Goal: Transaction & Acquisition: Purchase product/service

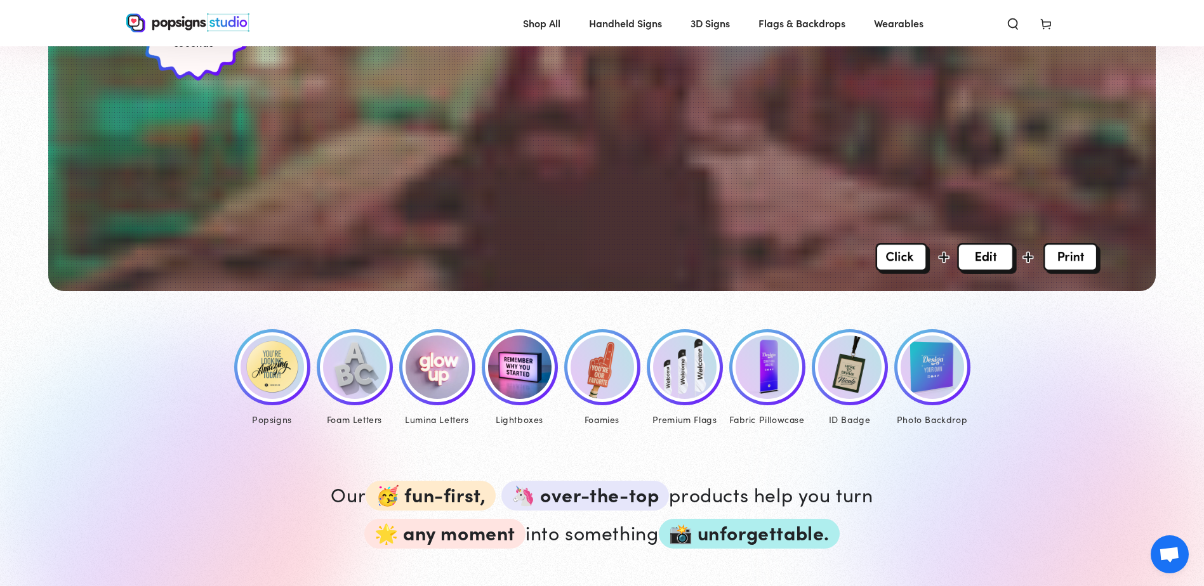
scroll to position [381, 0]
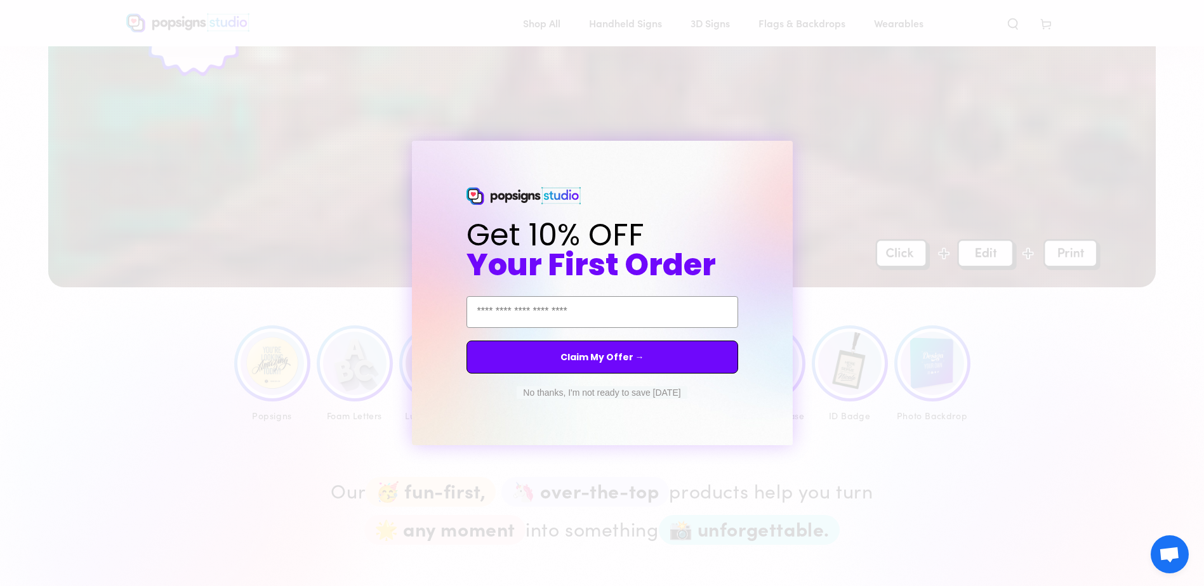
click at [581, 389] on button "No thanks, I'm not ready to save today" at bounding box center [602, 393] width 170 height 13
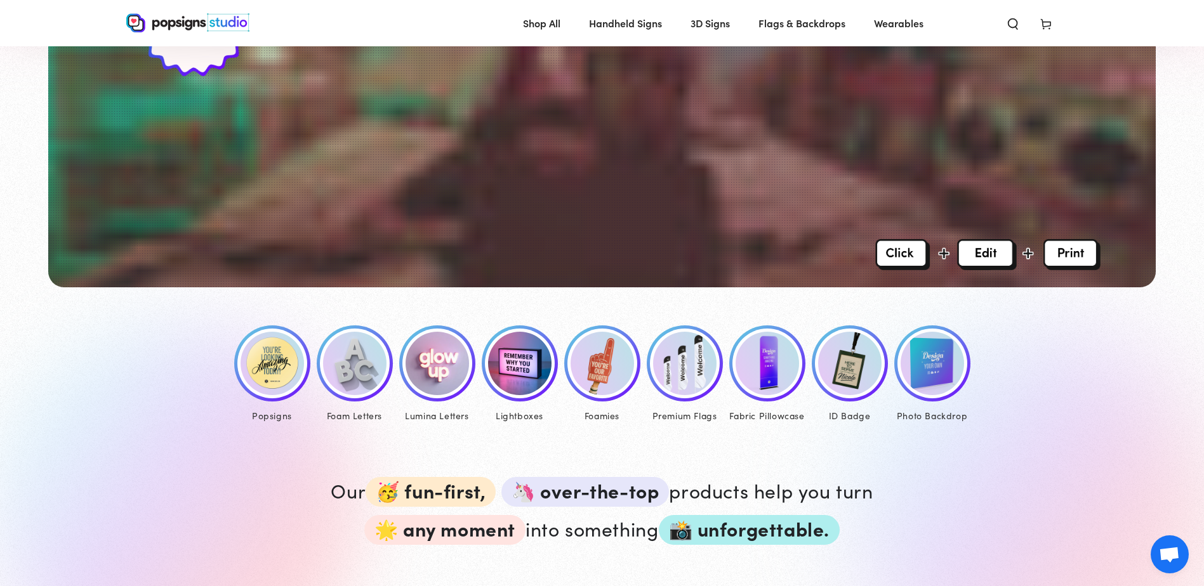
click at [953, 372] on img at bounding box center [932, 363] width 63 height 63
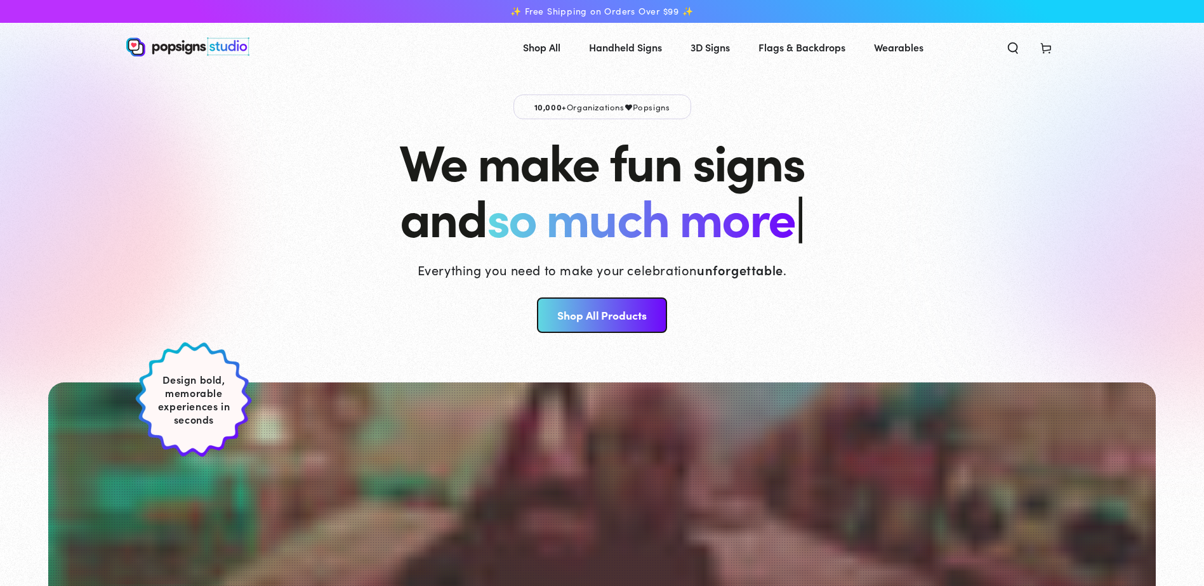
scroll to position [387, 0]
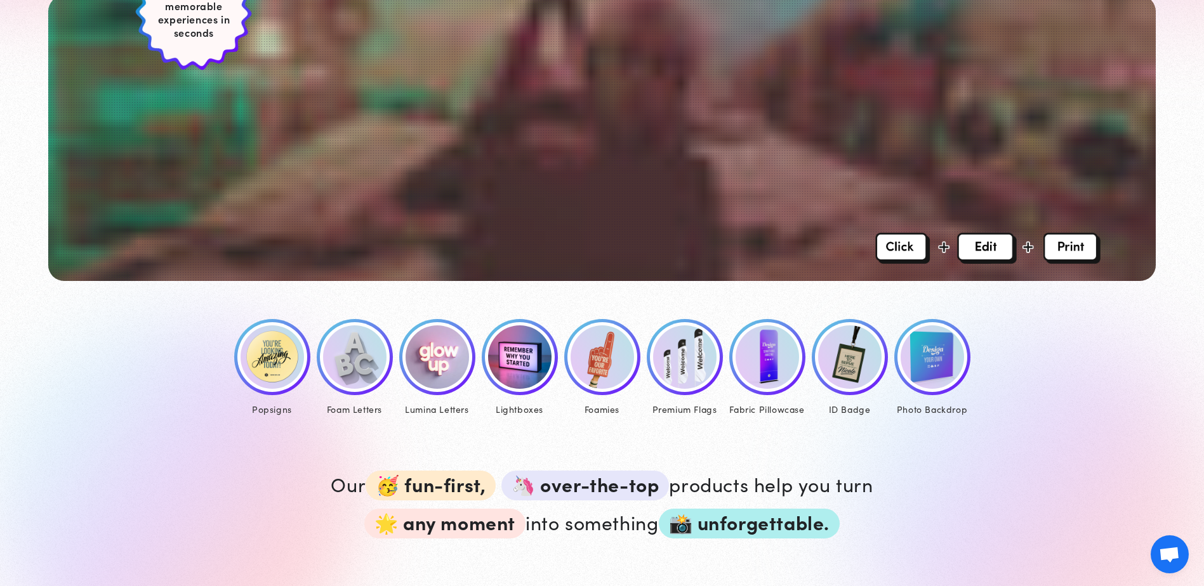
click at [360, 358] on img at bounding box center [354, 357] width 63 height 63
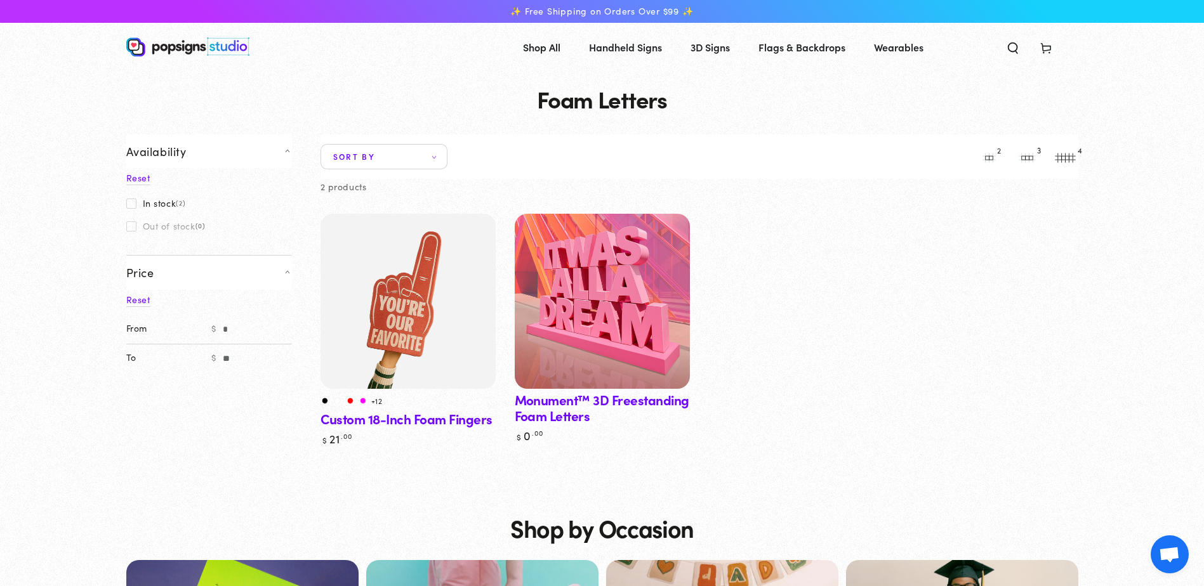
click at [612, 277] on img at bounding box center [602, 301] width 180 height 180
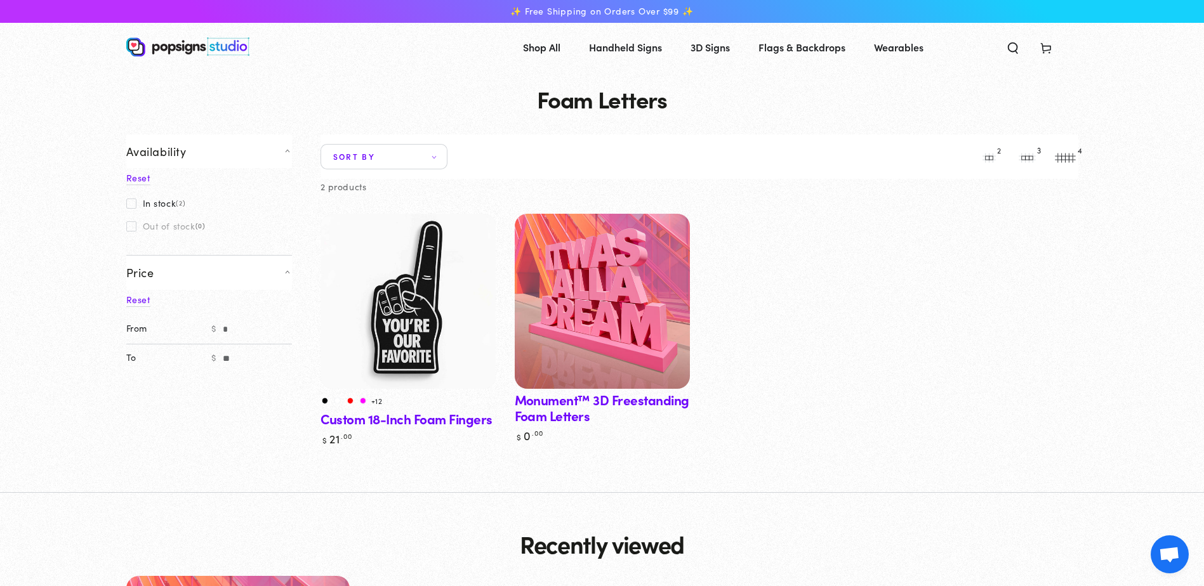
click at [415, 301] on img at bounding box center [407, 301] width 180 height 180
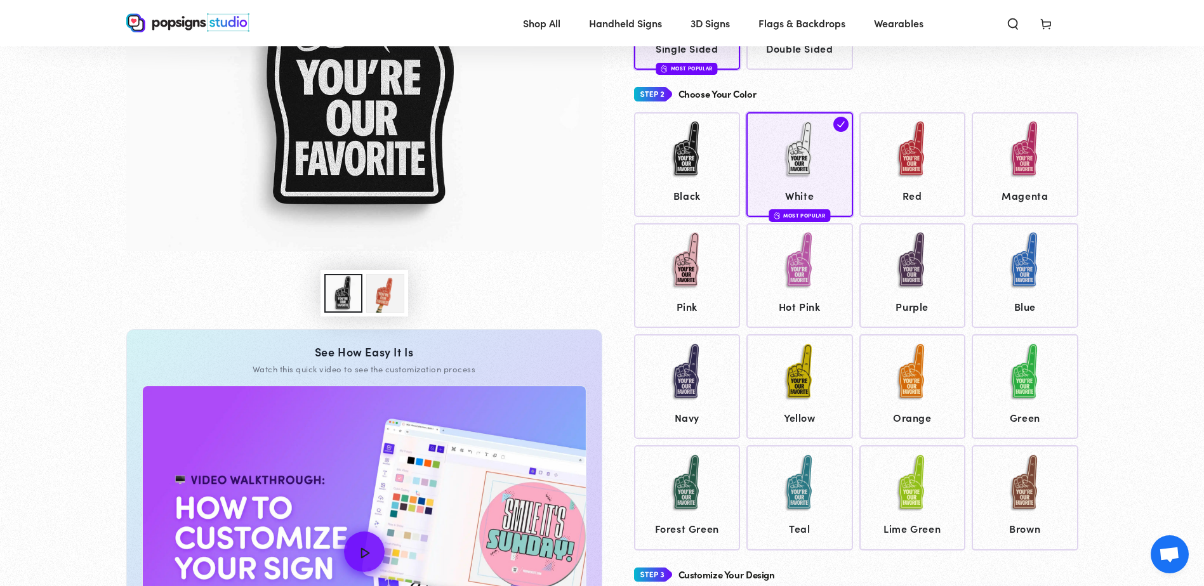
scroll to position [569, 0]
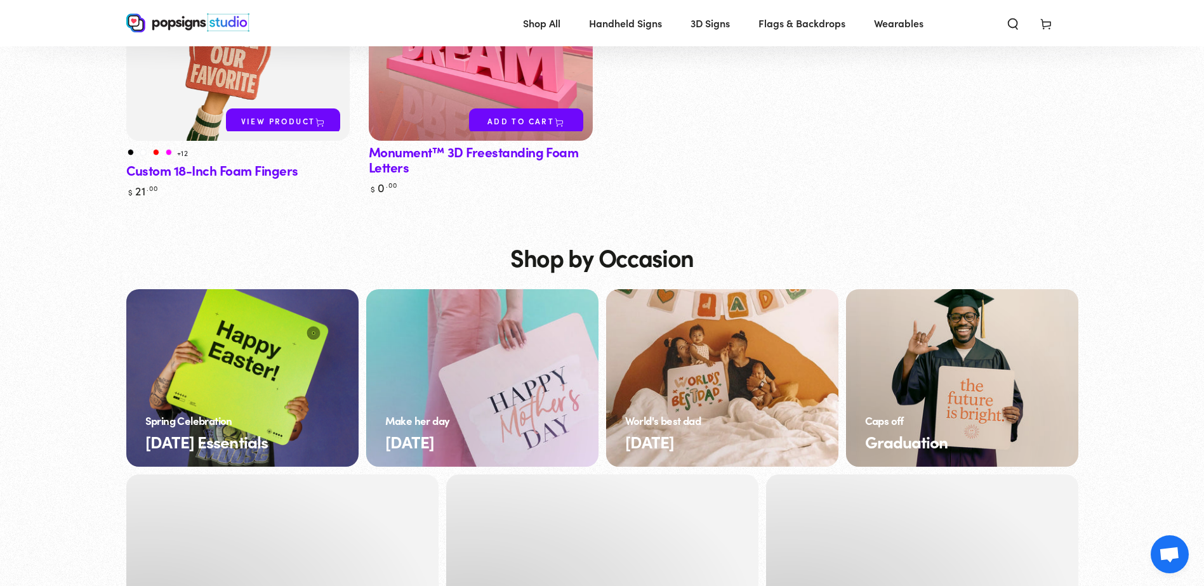
scroll to position [698, 0]
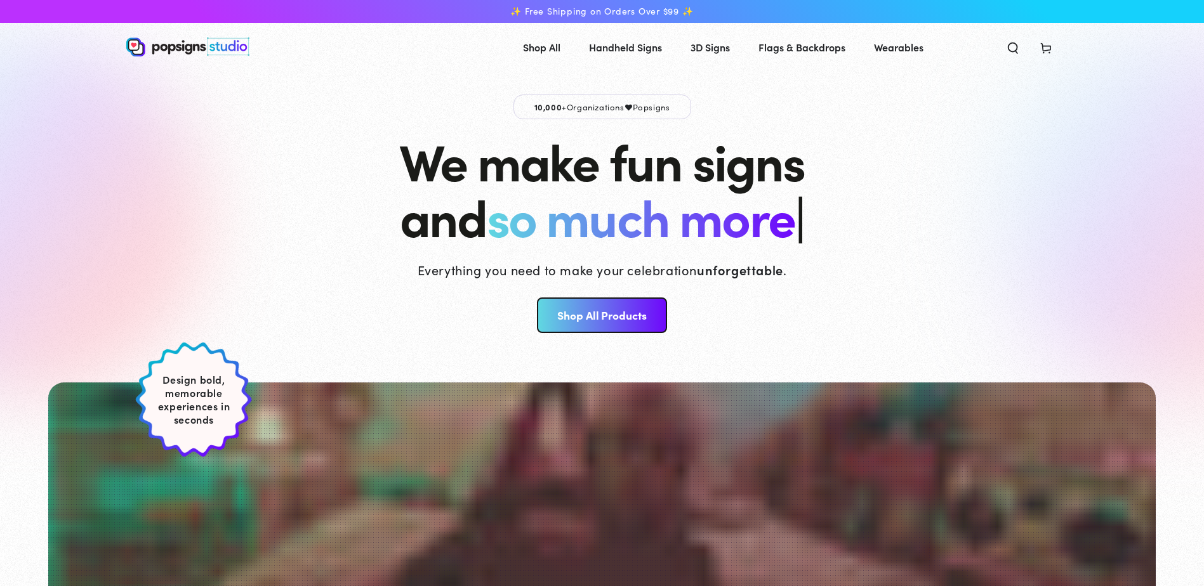
scroll to position [381, 0]
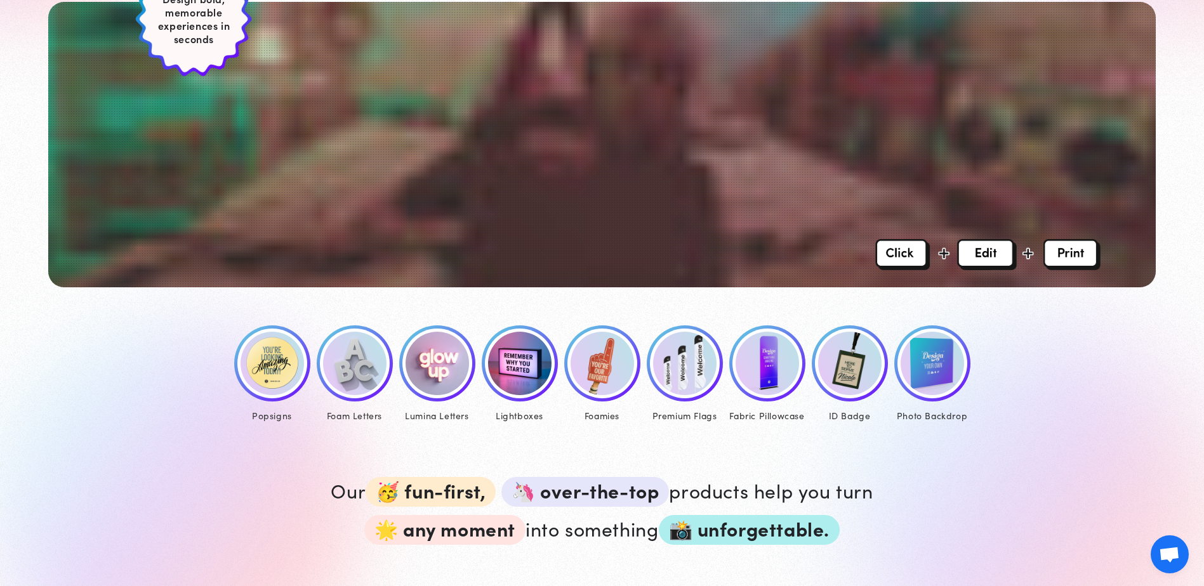
click at [934, 370] on img at bounding box center [932, 363] width 63 height 63
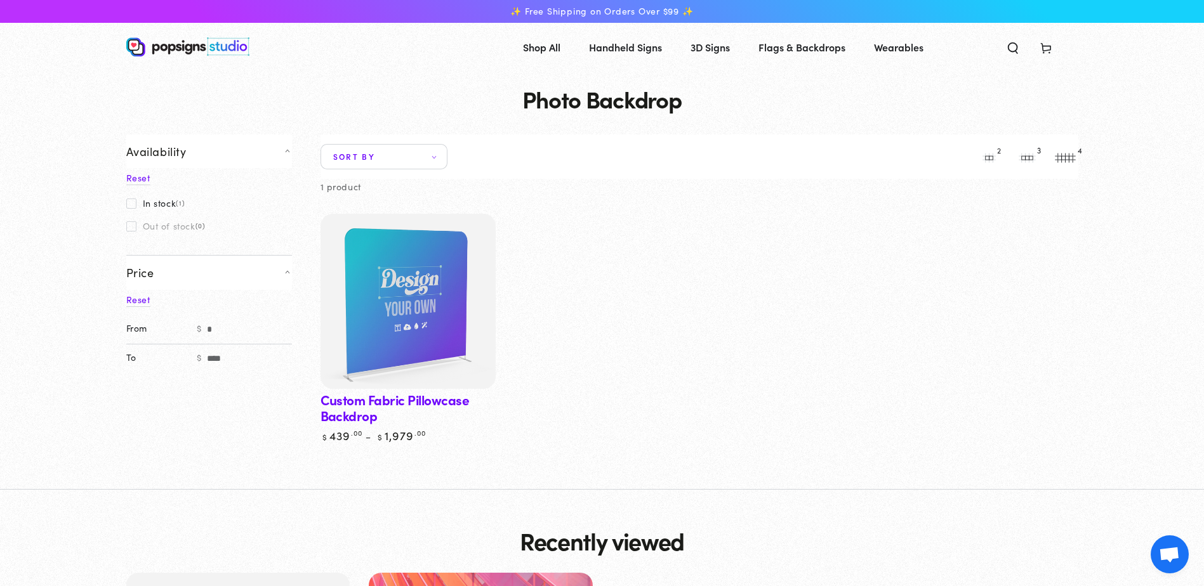
click at [478, 319] on img at bounding box center [407, 301] width 180 height 180
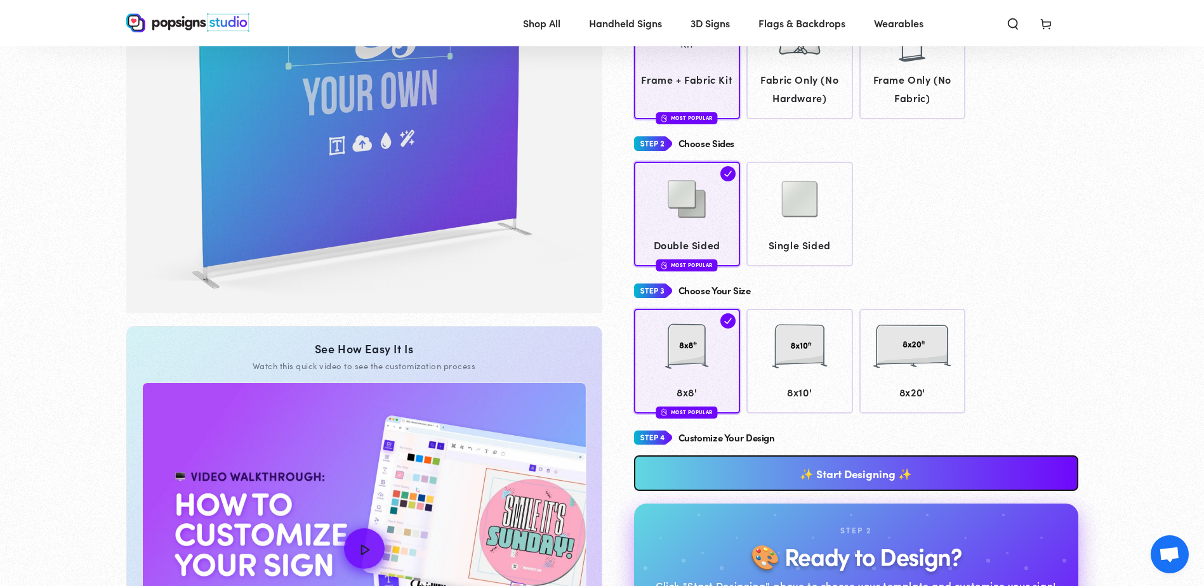
scroll to position [251, 0]
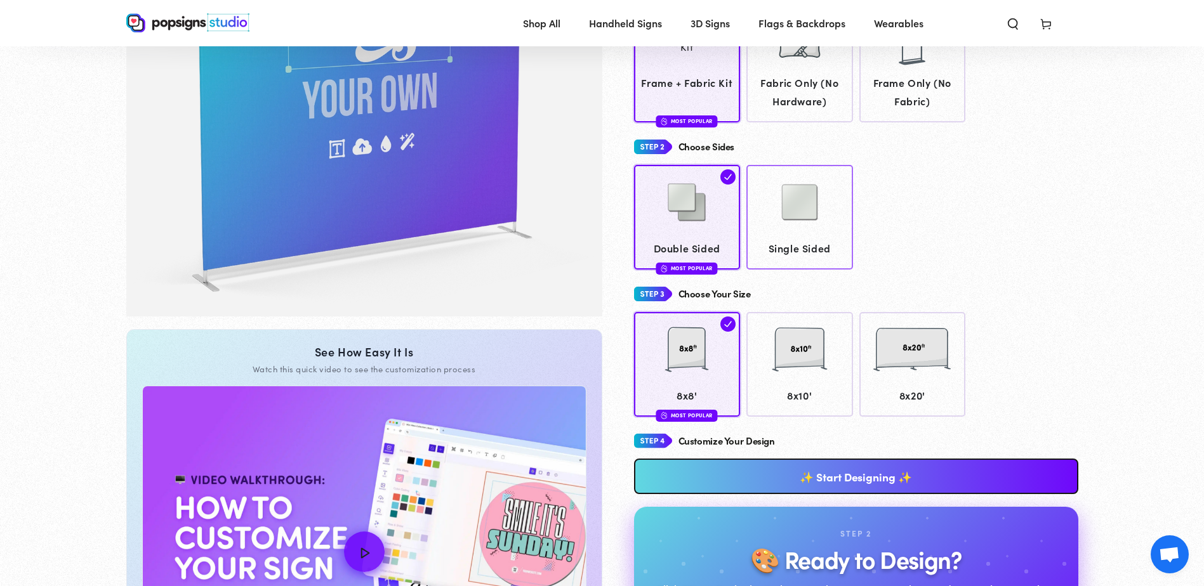
click at [808, 221] on img at bounding box center [799, 202] width 63 height 63
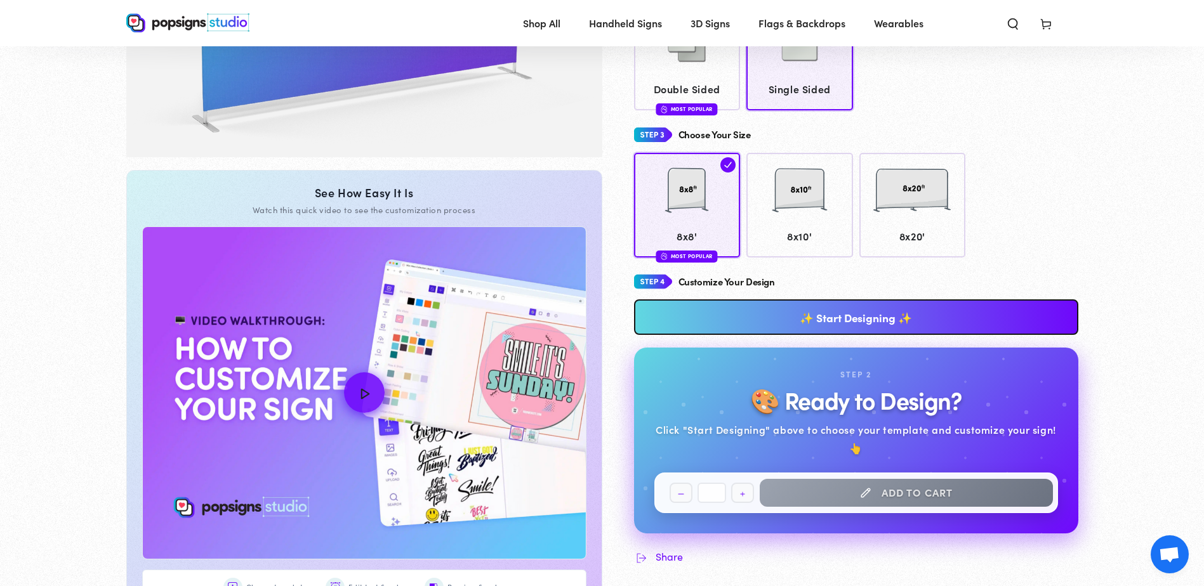
scroll to position [315, 0]
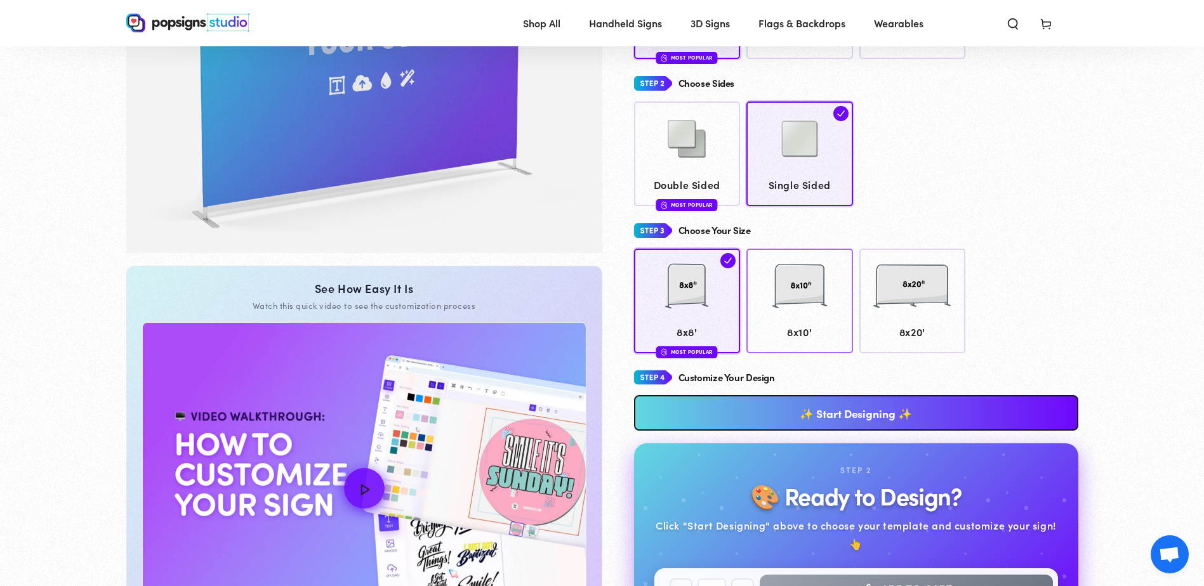
click at [779, 321] on link "8x10'" at bounding box center [799, 301] width 107 height 105
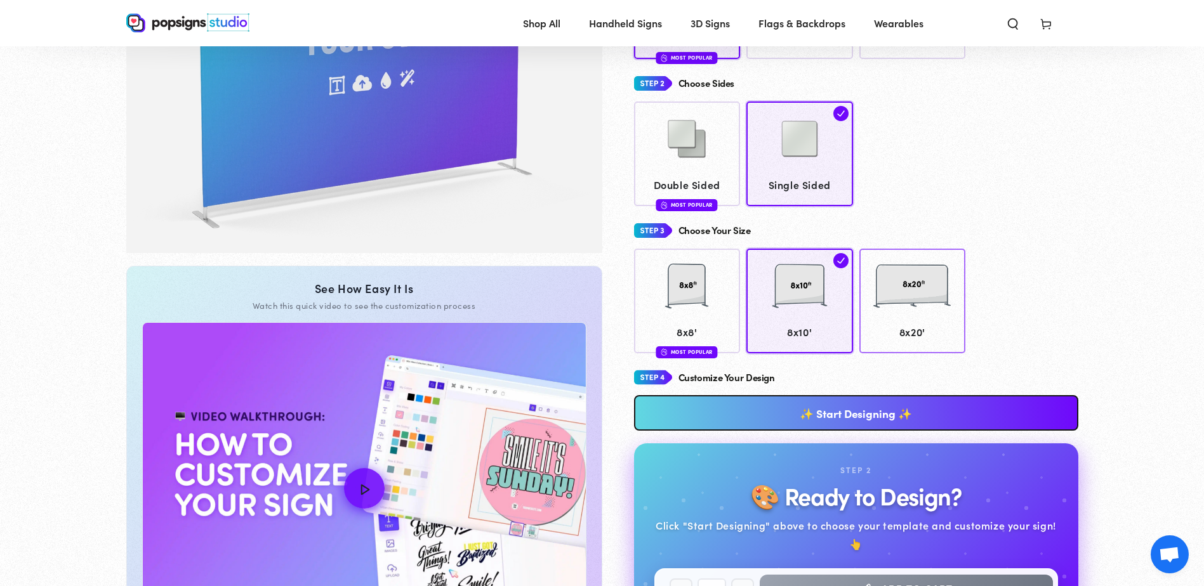
click at [899, 315] on div at bounding box center [911, 285] width 77 height 63
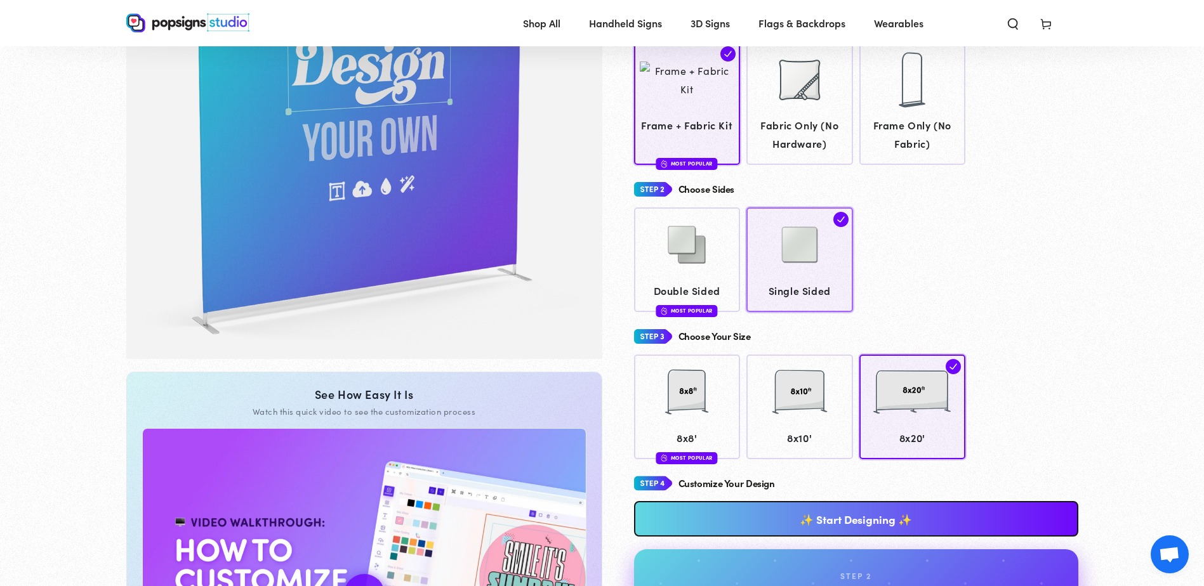
scroll to position [251, 0]
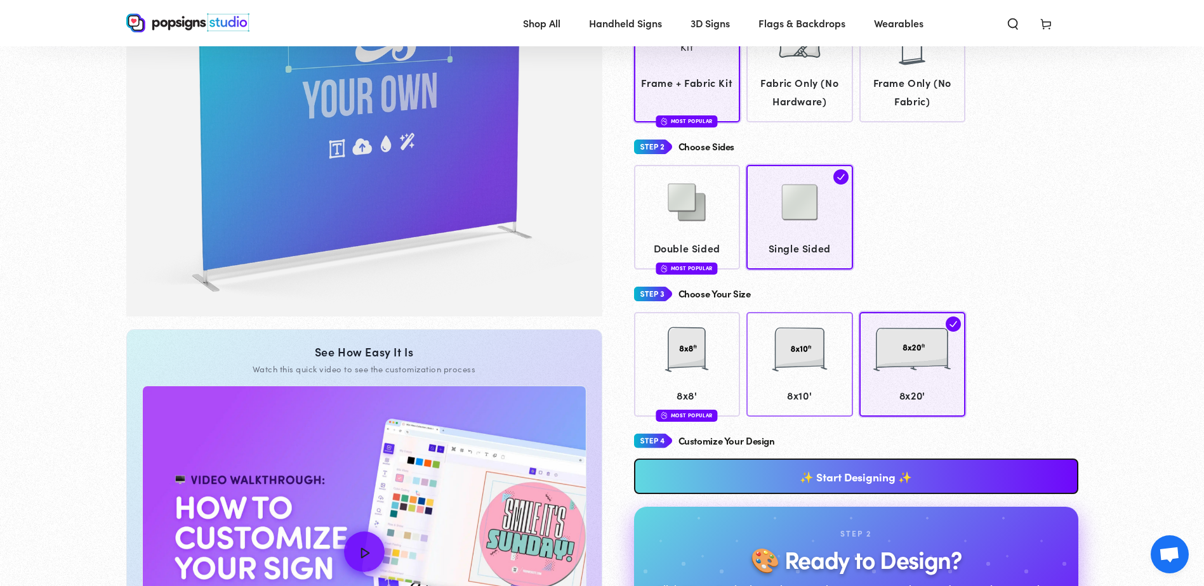
click at [790, 359] on div at bounding box center [799, 349] width 63 height 63
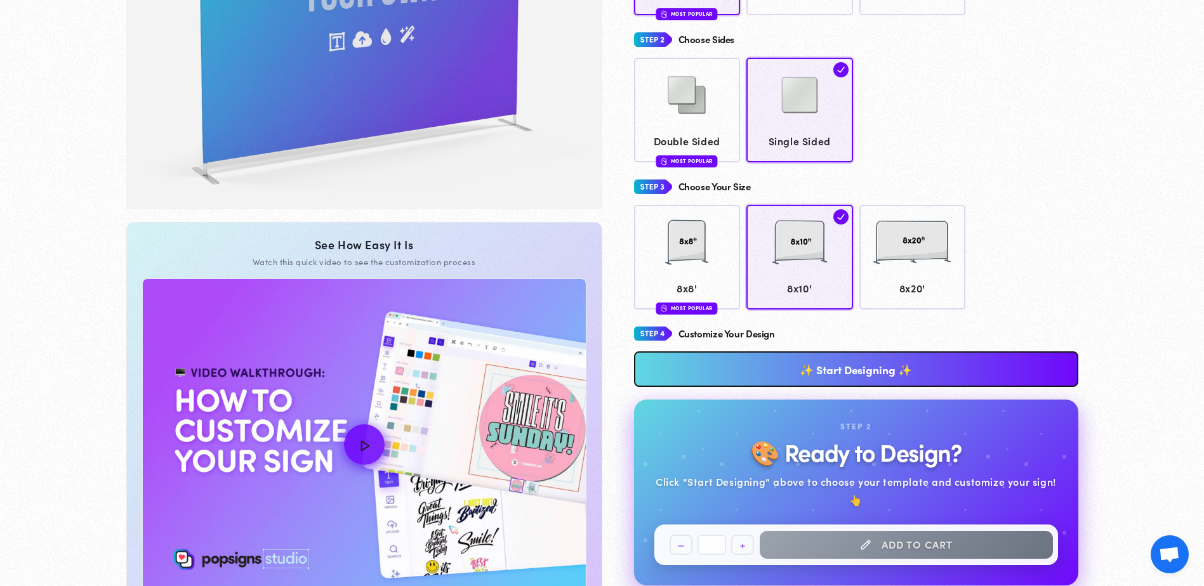
scroll to position [378, 0]
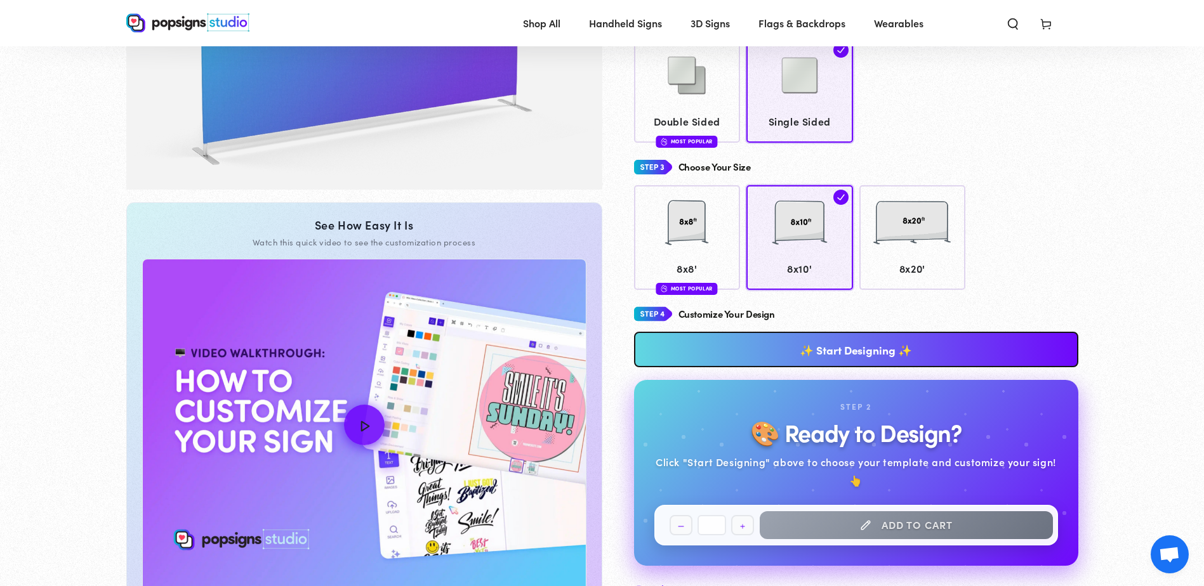
click at [788, 358] on link "✨ Start Designing ✨" at bounding box center [856, 350] width 444 height 36
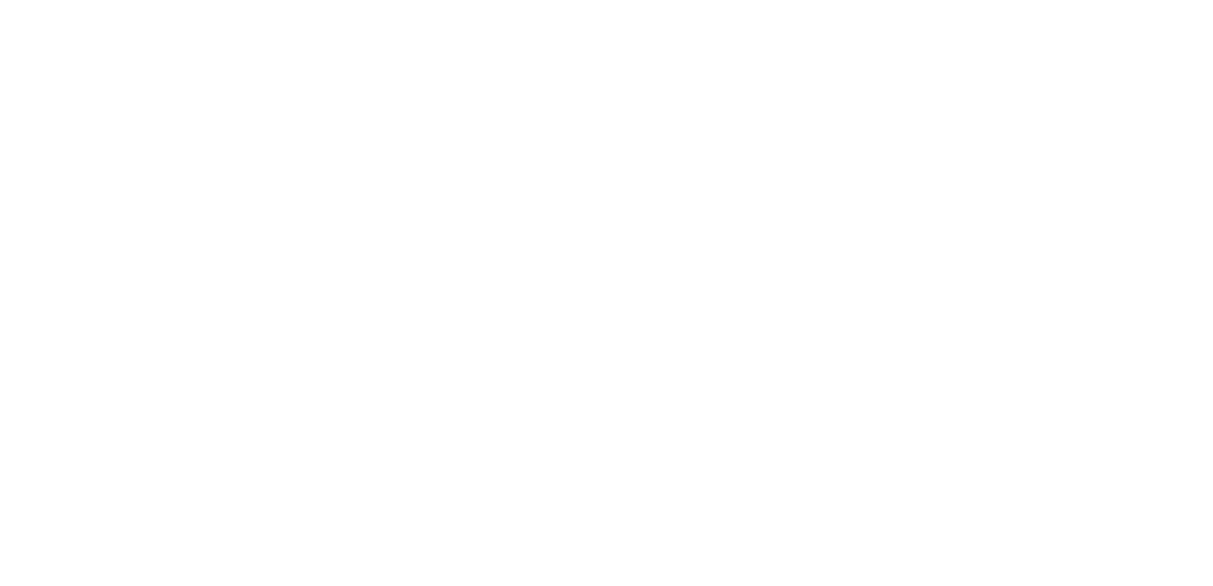
scroll to position [0, 0]
type textarea "An ancient tree with a door leading to a magical world"
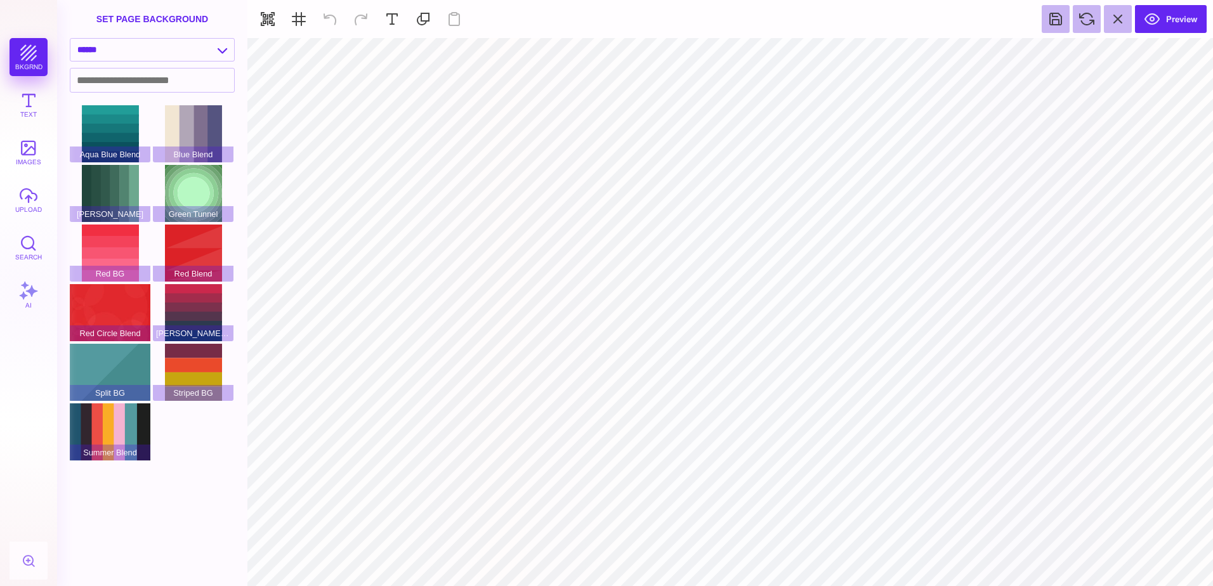
type input "#FFFFFF"
click at [205, 312] on div "[PERSON_NAME] Blend" at bounding box center [193, 312] width 81 height 57
click at [112, 251] on div "Red BG" at bounding box center [110, 253] width 81 height 57
click at [192, 245] on div "Red Blend" at bounding box center [193, 253] width 81 height 57
click at [136, 311] on div "Red Circle Blend" at bounding box center [110, 312] width 81 height 57
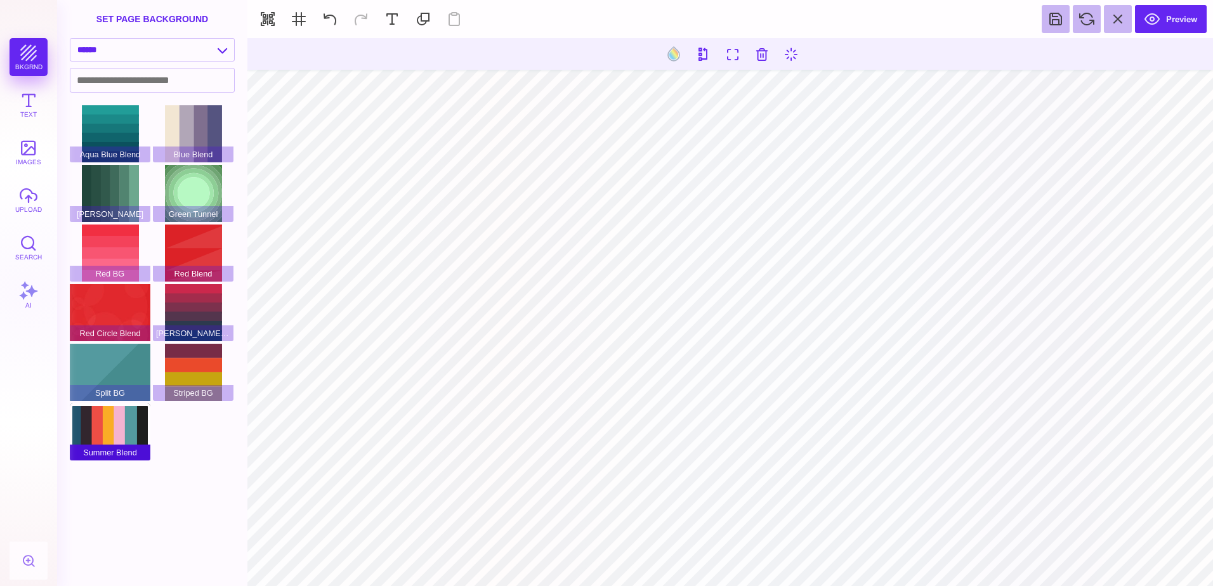
click at [124, 417] on div "Summer Blend" at bounding box center [110, 432] width 81 height 57
click at [223, 48] on select "**********" at bounding box center [152, 50] width 164 height 22
click at [211, 195] on div "Green Tunnel" at bounding box center [193, 193] width 81 height 57
click at [228, 51] on select "**********" at bounding box center [152, 50] width 164 height 22
click at [70, 39] on select "**********" at bounding box center [152, 50] width 164 height 22
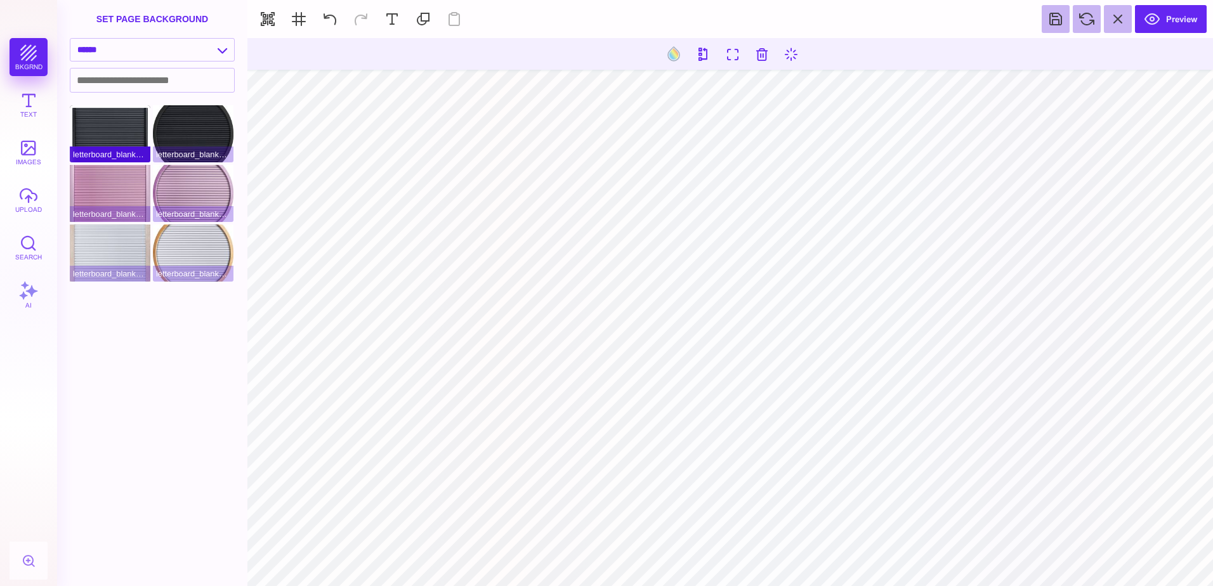
click at [116, 133] on div "letterboard_blank_black" at bounding box center [110, 133] width 81 height 57
click at [222, 50] on select "**********" at bounding box center [152, 50] width 164 height 22
select select "**********"
click at [70, 39] on select "**********" at bounding box center [152, 50] width 164 height 22
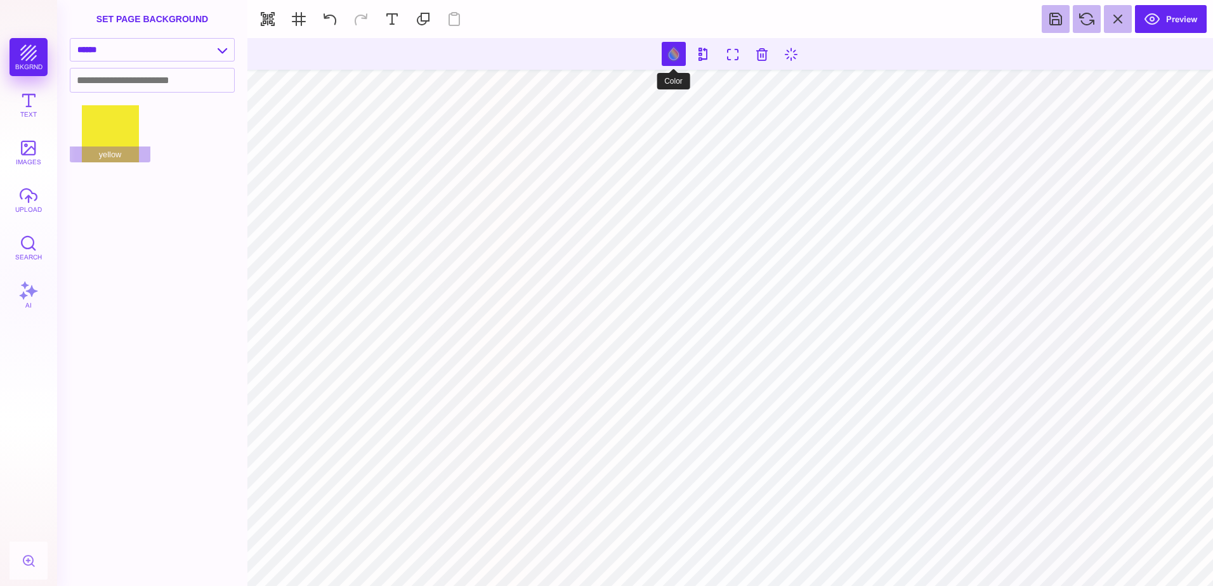
click at [671, 53] on button at bounding box center [674, 54] width 24 height 24
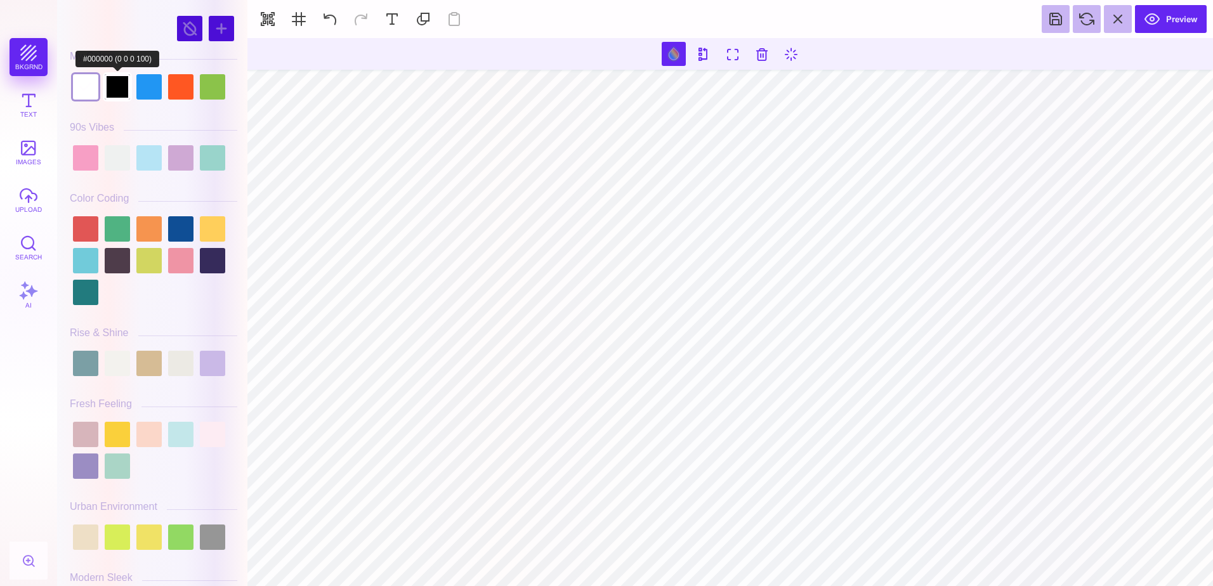
click at [119, 94] on div at bounding box center [117, 86] width 25 height 25
type input "#000000"
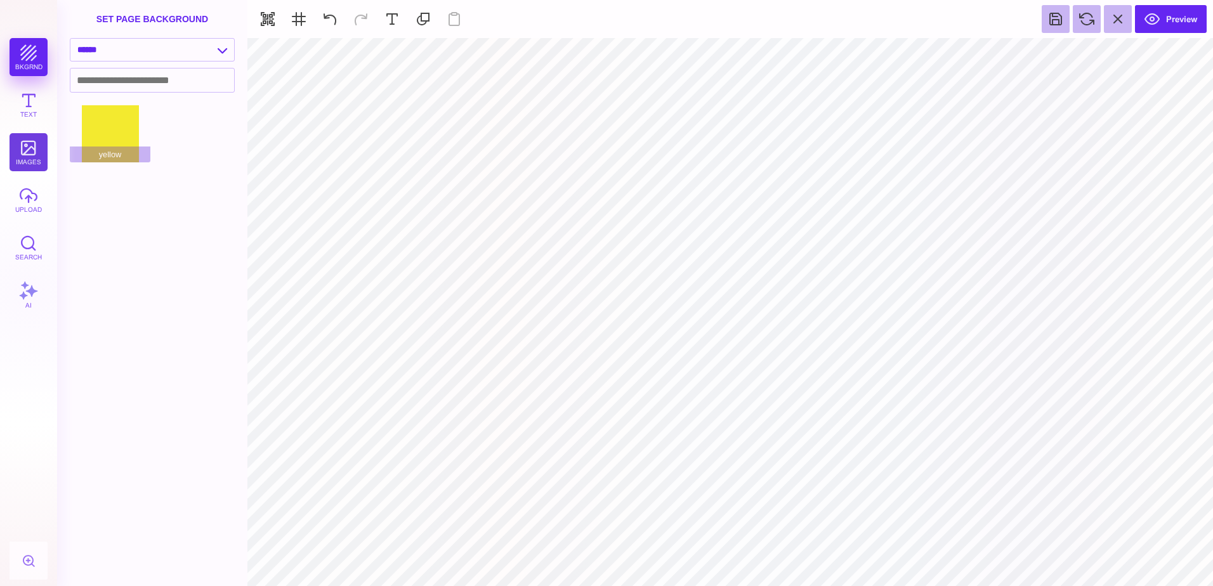
click at [32, 145] on button "images" at bounding box center [29, 152] width 38 height 38
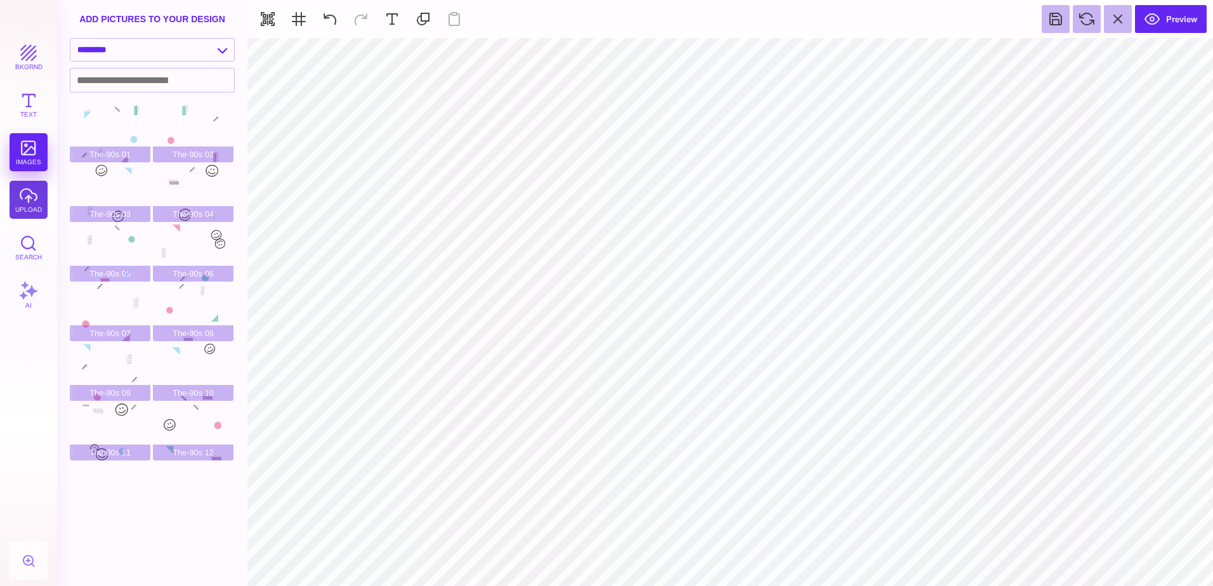
click at [34, 197] on button "upload" at bounding box center [29, 200] width 38 height 38
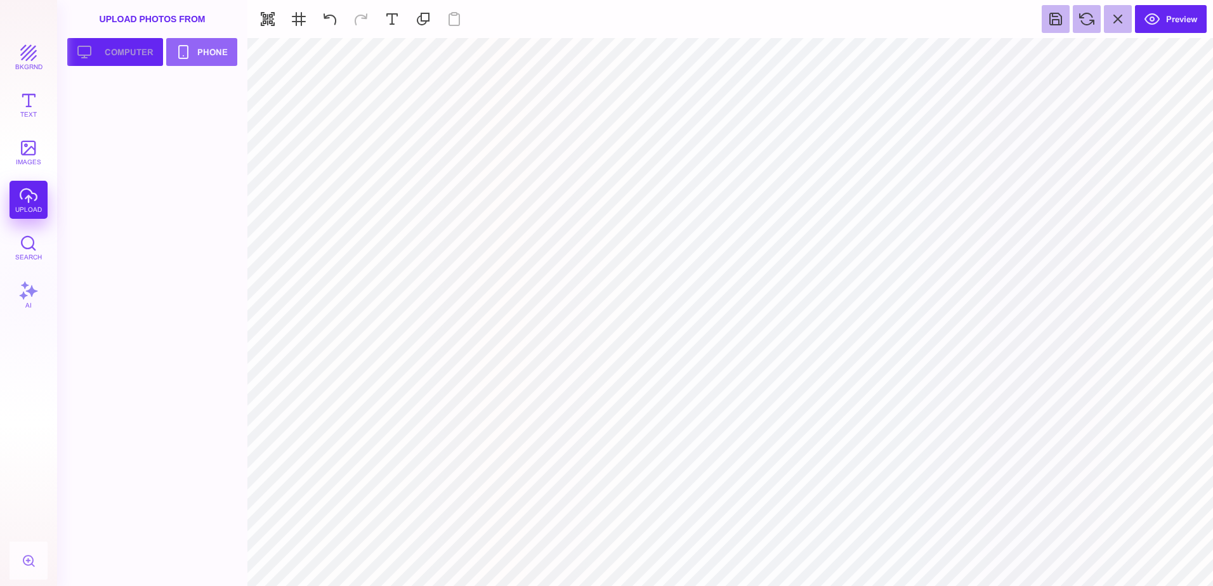
click at [138, 58] on button "Upload your artwork Computer" at bounding box center [115, 52] width 96 height 28
click at [95, 107] on div at bounding box center [110, 107] width 81 height 57
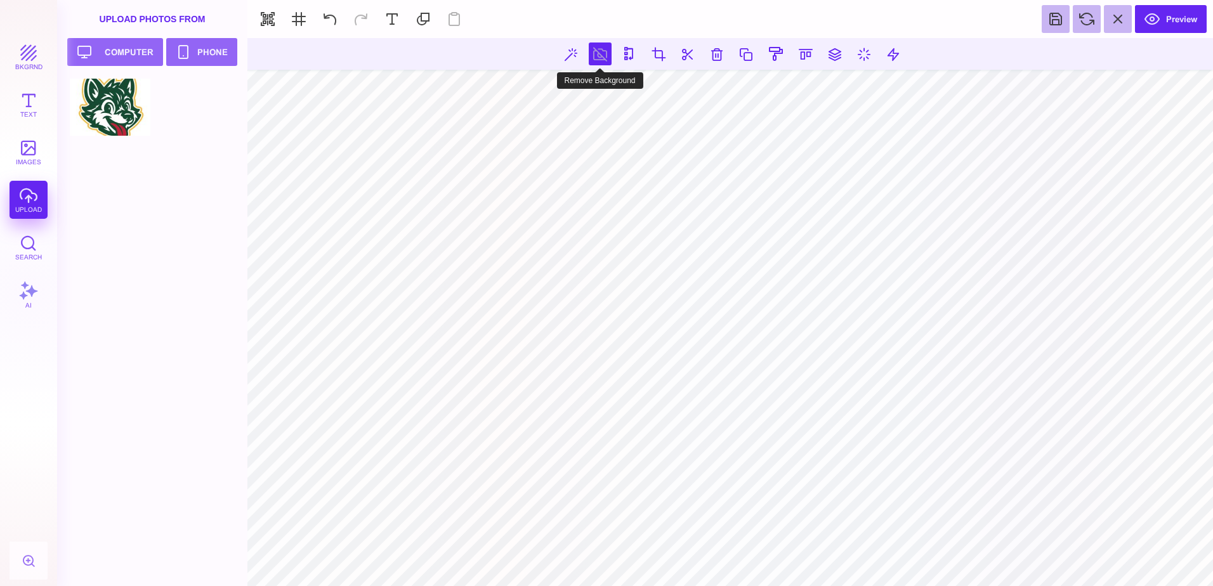
click at [593, 60] on button at bounding box center [600, 54] width 23 height 23
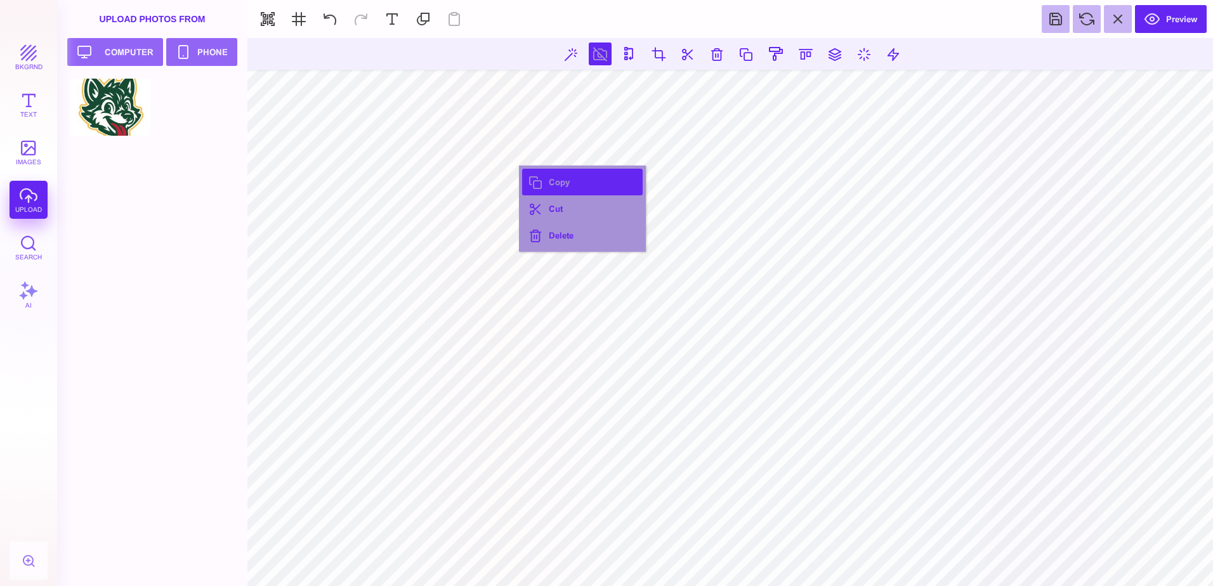
click at [564, 188] on button "Copy" at bounding box center [582, 182] width 121 height 27
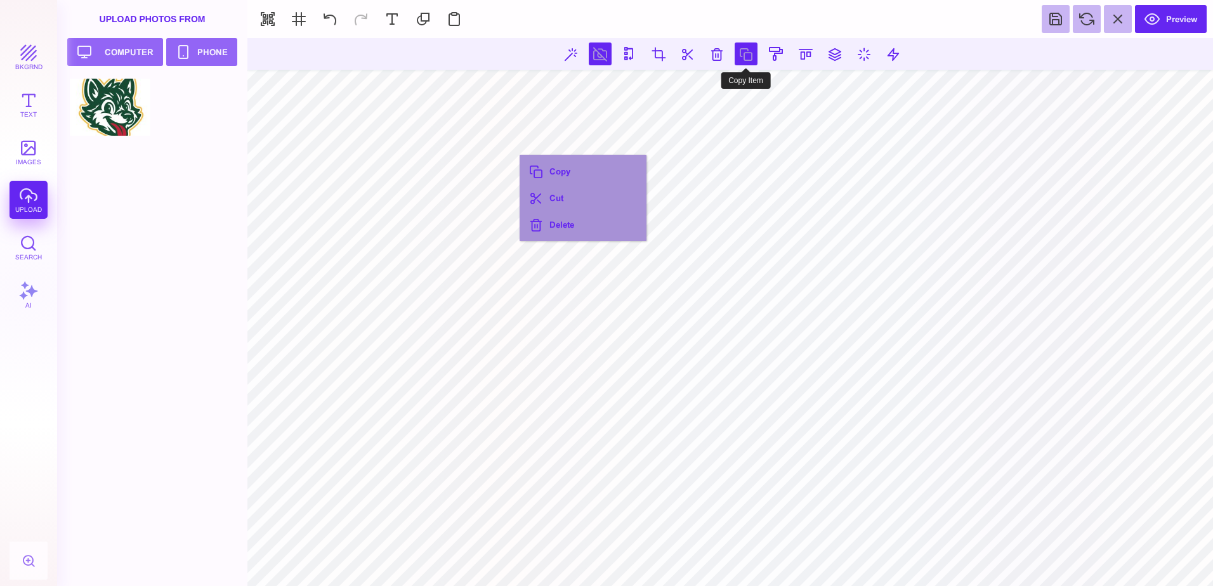
click at [752, 55] on button at bounding box center [746, 54] width 23 height 23
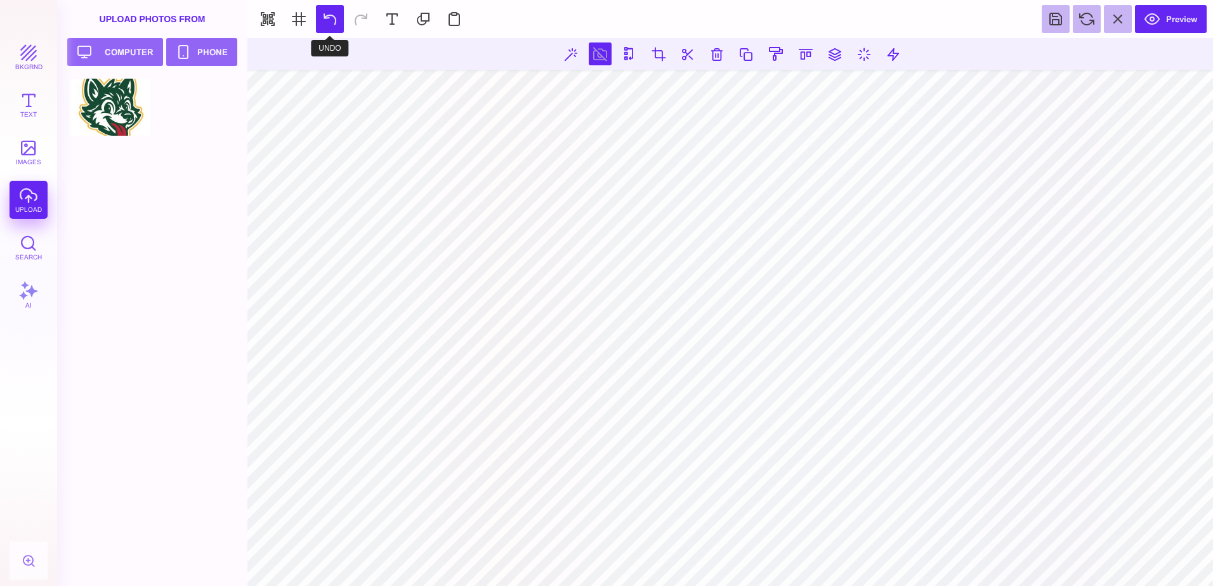
click at [337, 23] on button at bounding box center [330, 19] width 28 height 28
click at [769, 55] on button at bounding box center [776, 54] width 24 height 24
click at [35, 154] on button "images" at bounding box center [29, 152] width 38 height 38
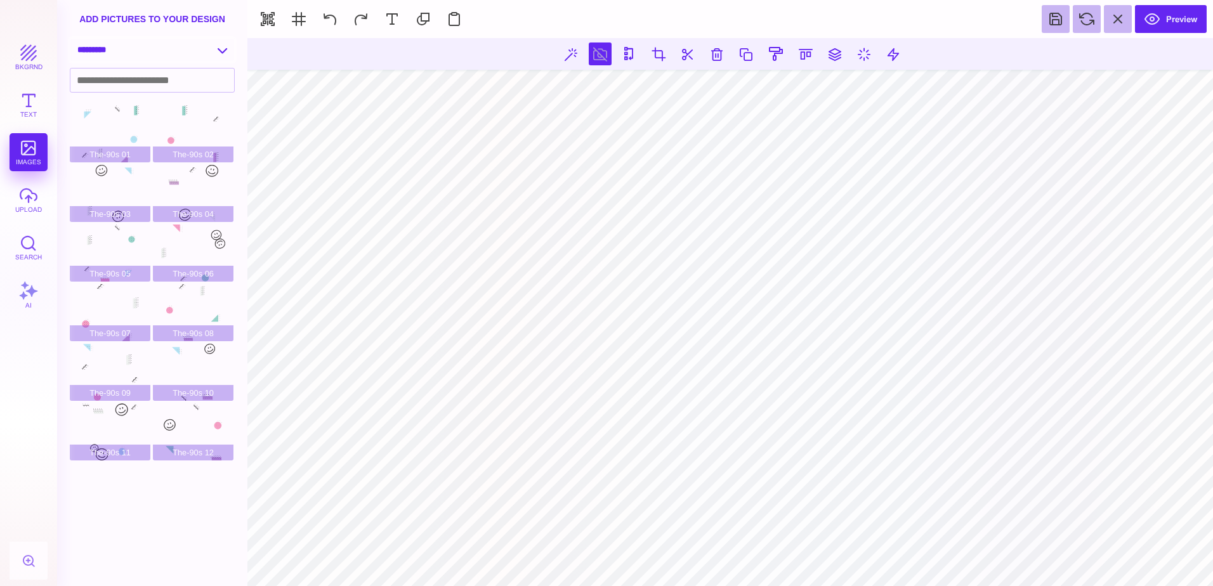
click at [225, 55] on select "**********" at bounding box center [152, 50] width 164 height 22
select select "**********"
click at [70, 39] on select "**********" at bounding box center [152, 50] width 164 height 22
